Goal: Browse casually

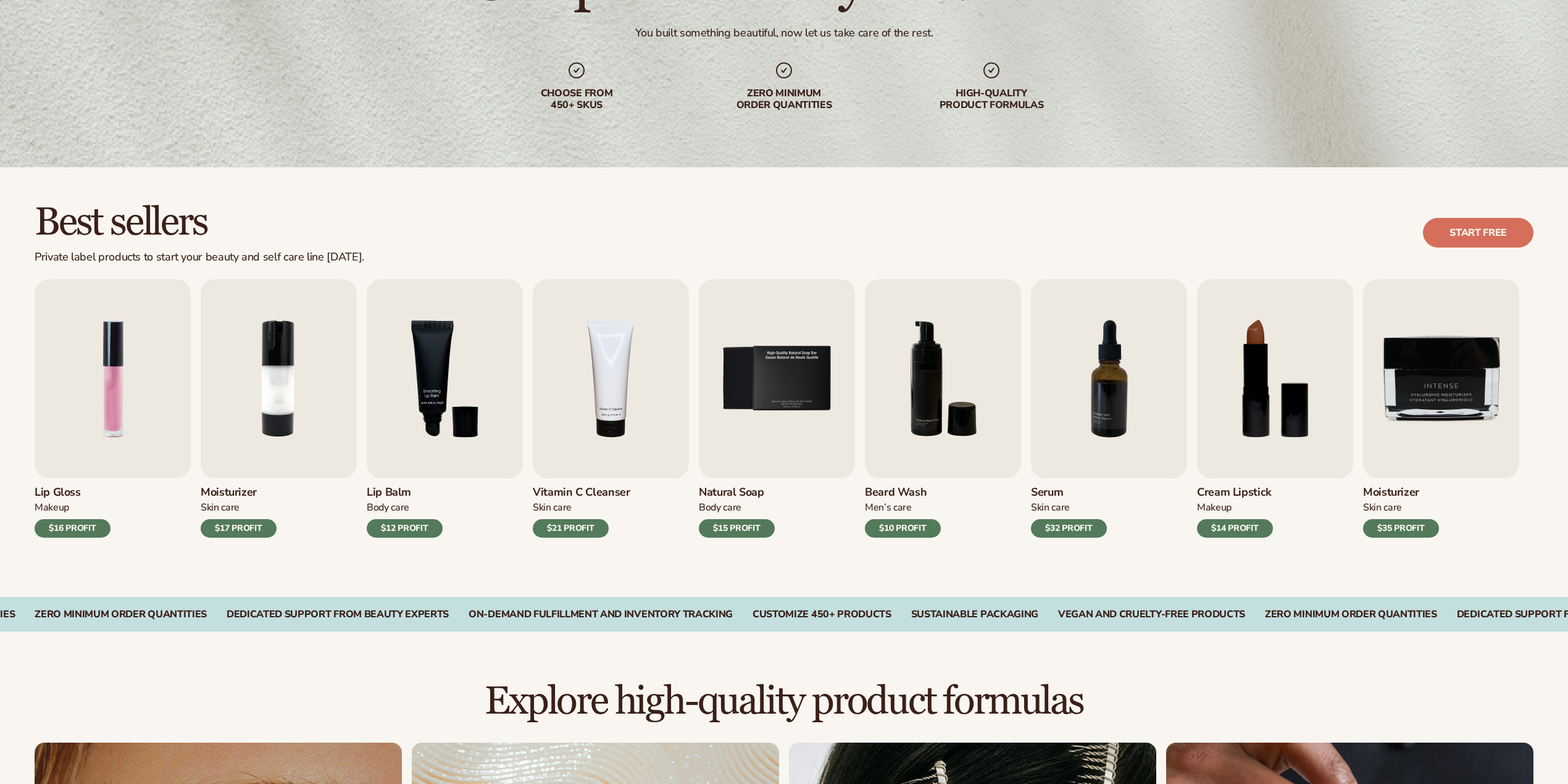
scroll to position [164, 0]
click at [632, 387] on img "4 / 9" at bounding box center [611, 379] width 156 height 200
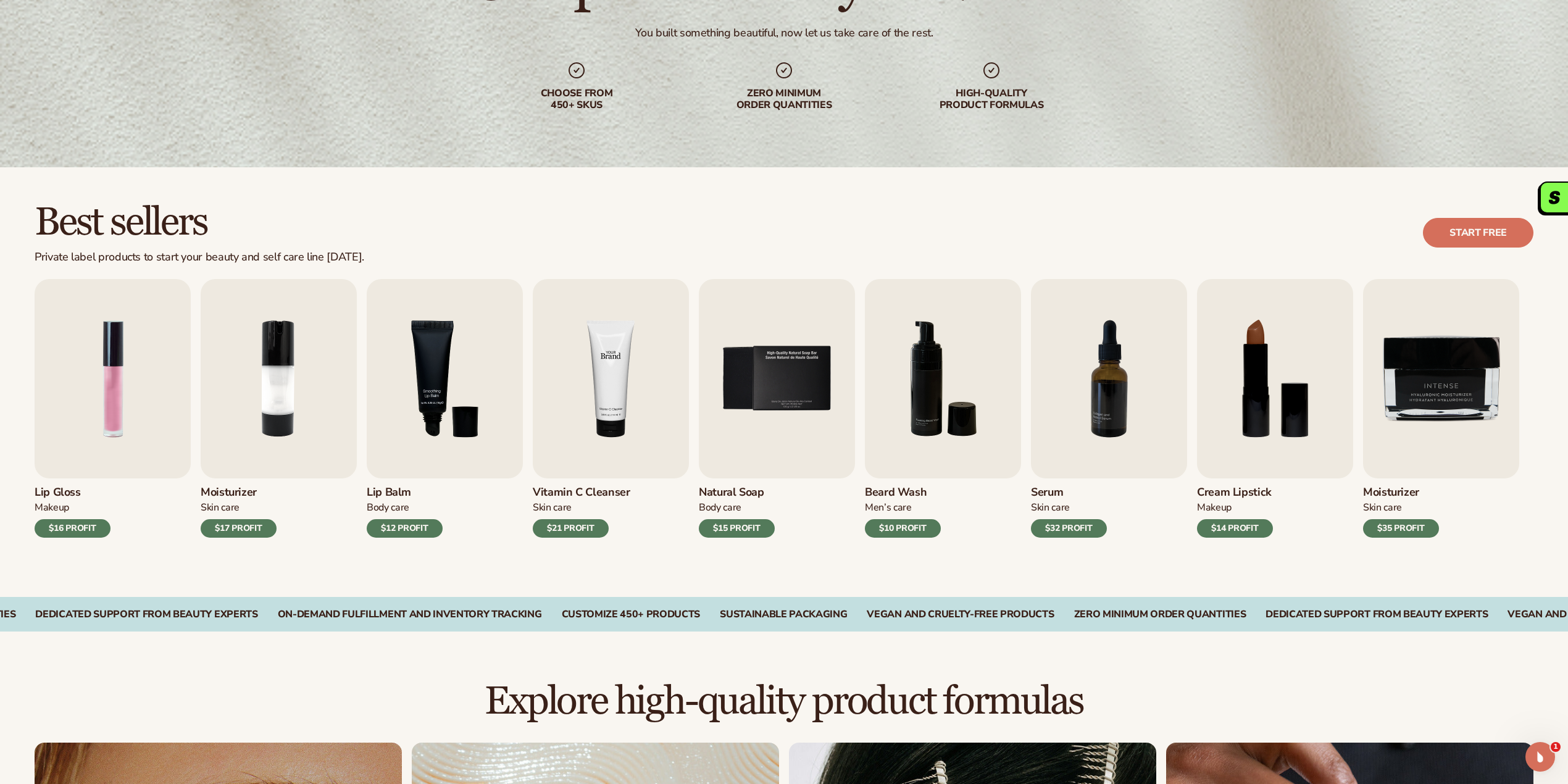
click at [663, 378] on img "4 / 9" at bounding box center [611, 379] width 156 height 200
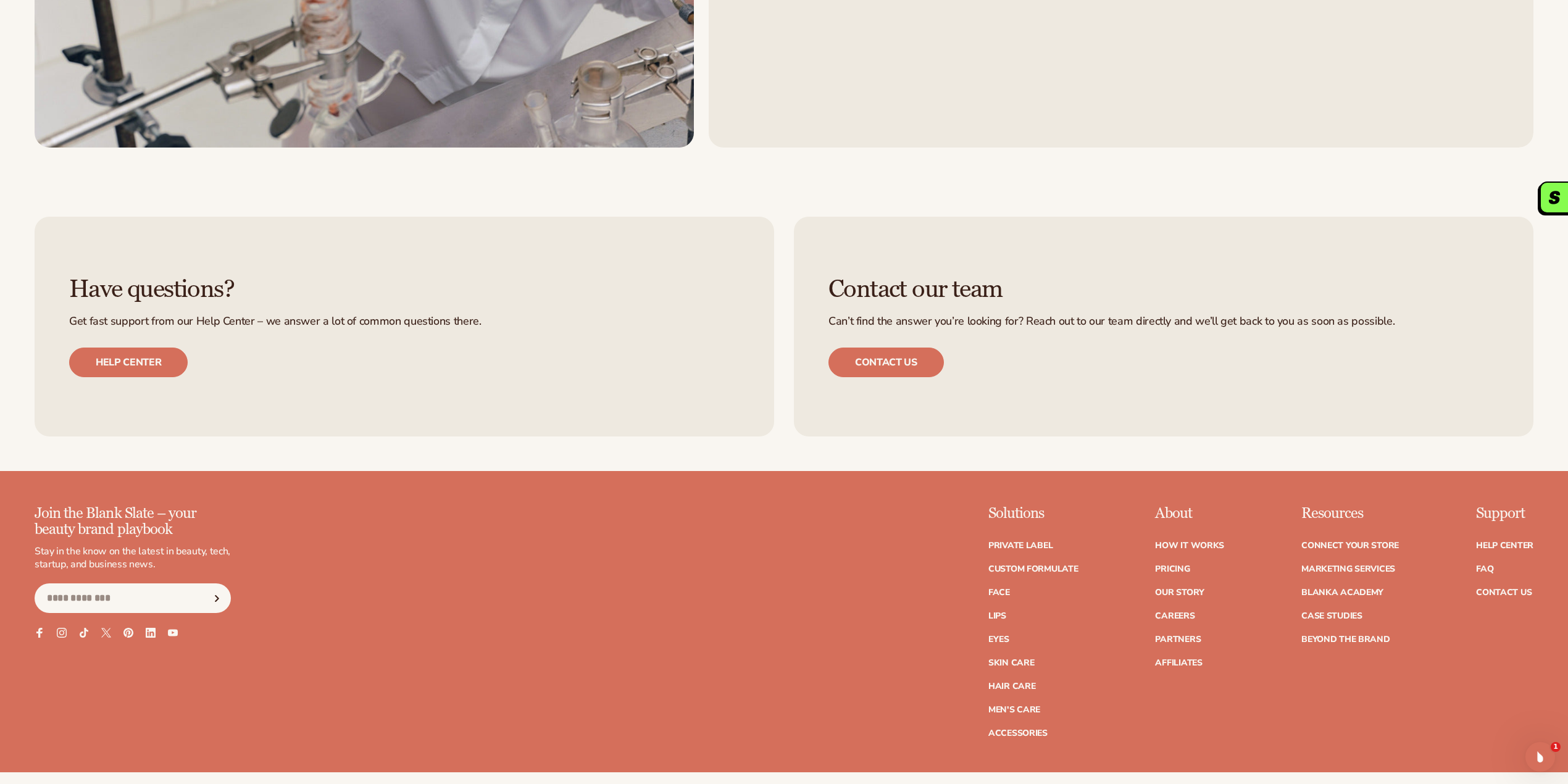
scroll to position [2550, 0]
